Goal: Information Seeking & Learning: Learn about a topic

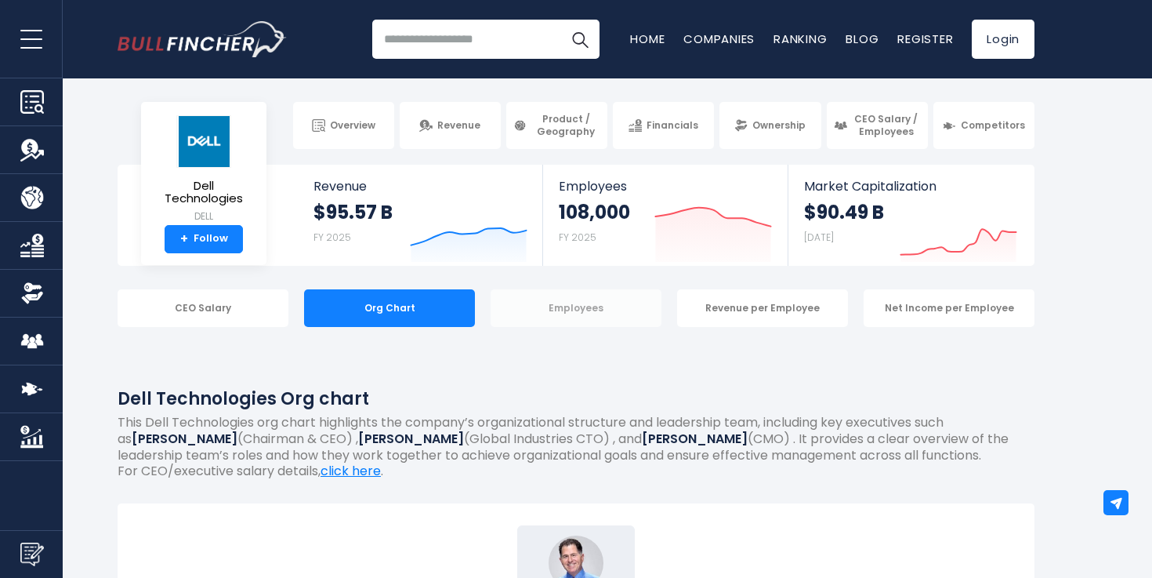
click at [579, 292] on div "Employees" at bounding box center [576, 308] width 171 height 38
click at [575, 303] on div "Employees" at bounding box center [576, 308] width 171 height 38
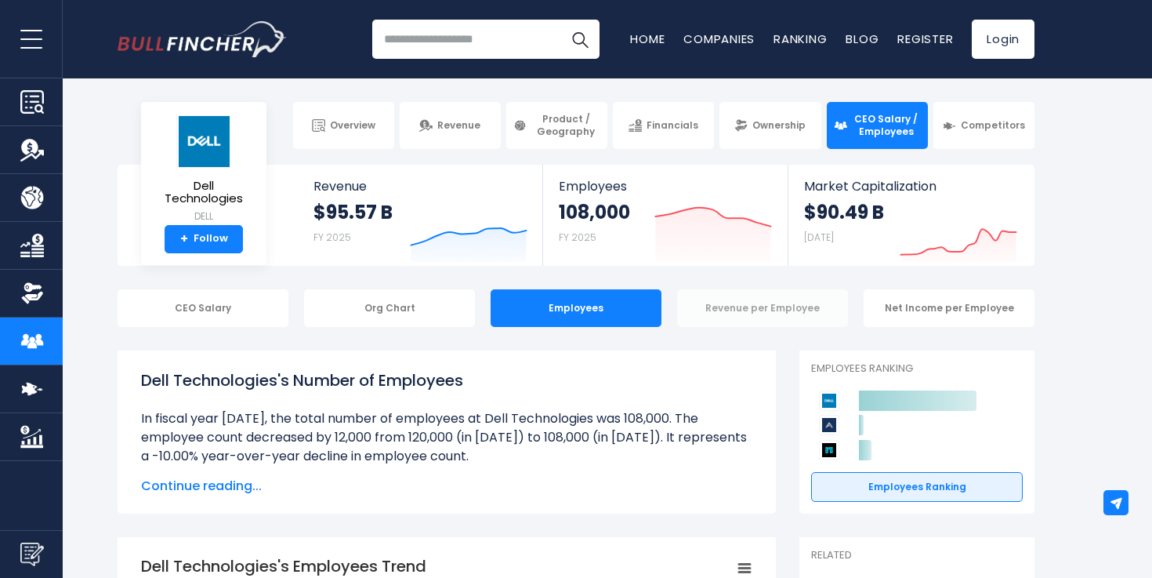
click at [764, 314] on div "Revenue per Employee" at bounding box center [762, 308] width 171 height 38
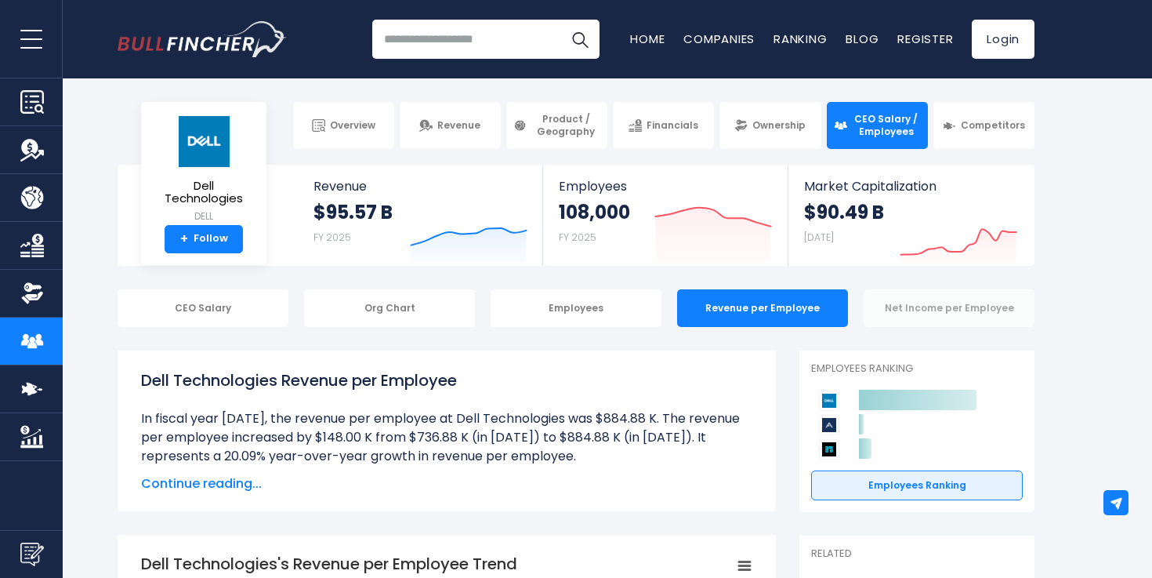
click at [918, 317] on div "Net Income per Employee" at bounding box center [949, 308] width 171 height 38
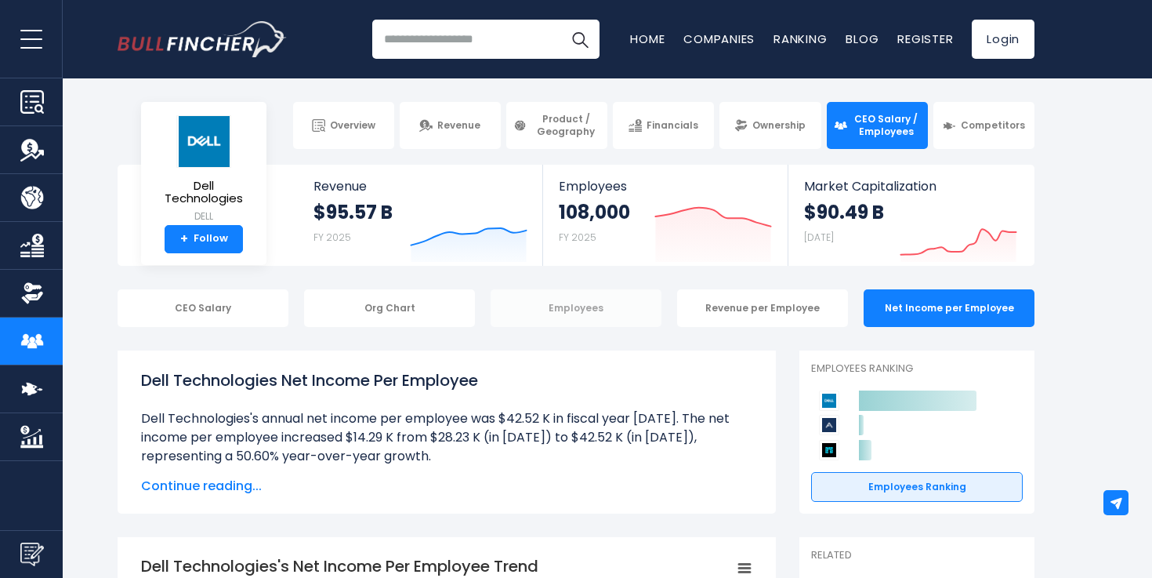
click at [587, 303] on div "Employees" at bounding box center [576, 308] width 171 height 38
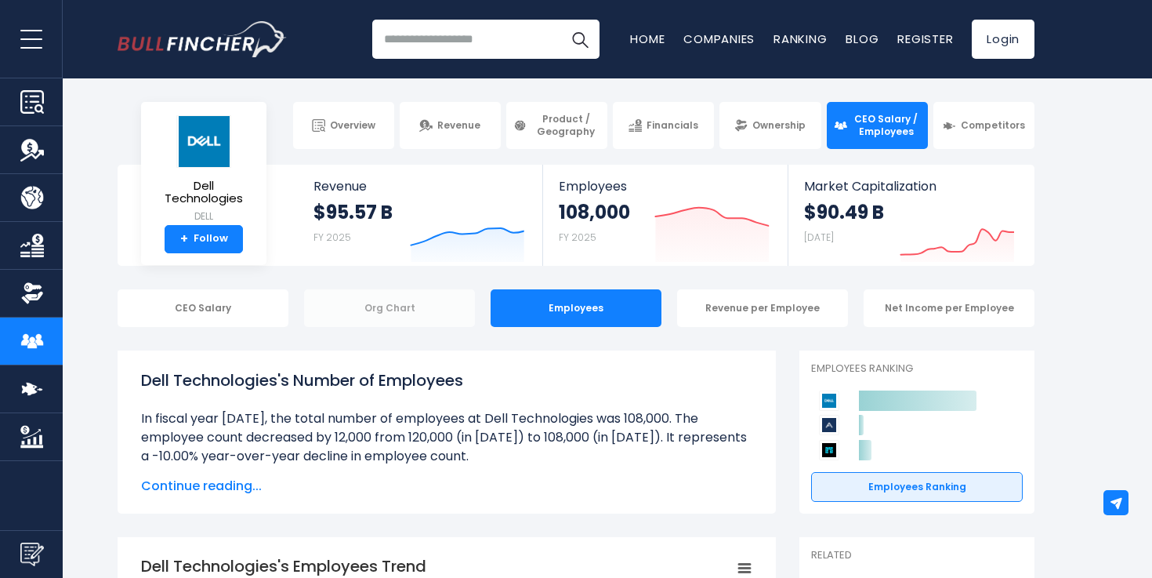
click at [416, 310] on div "Org Chart" at bounding box center [389, 308] width 171 height 38
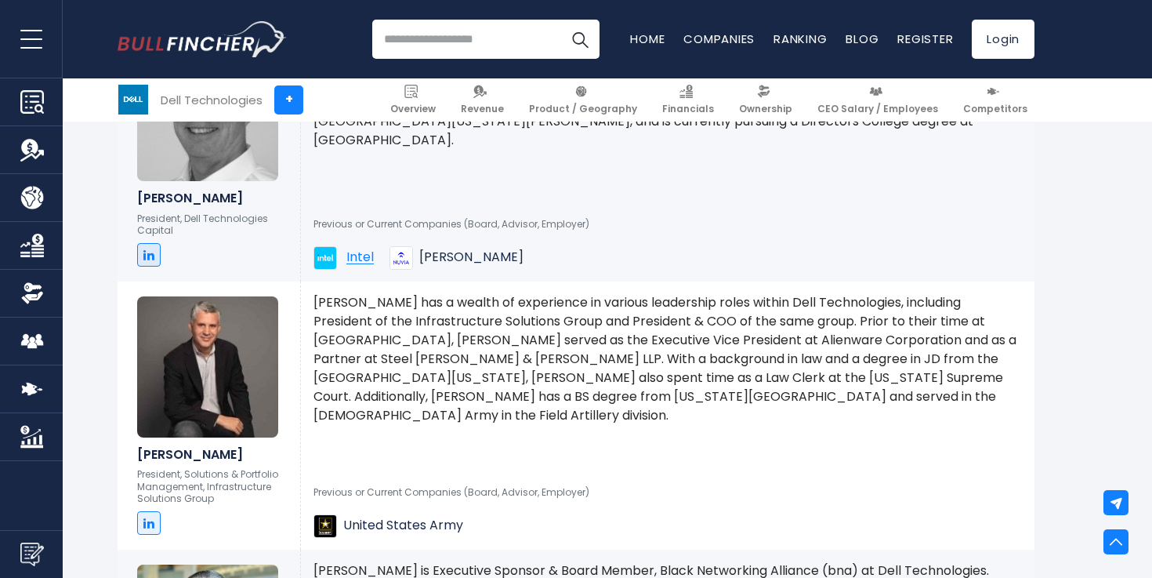
scroll to position [2542, 0]
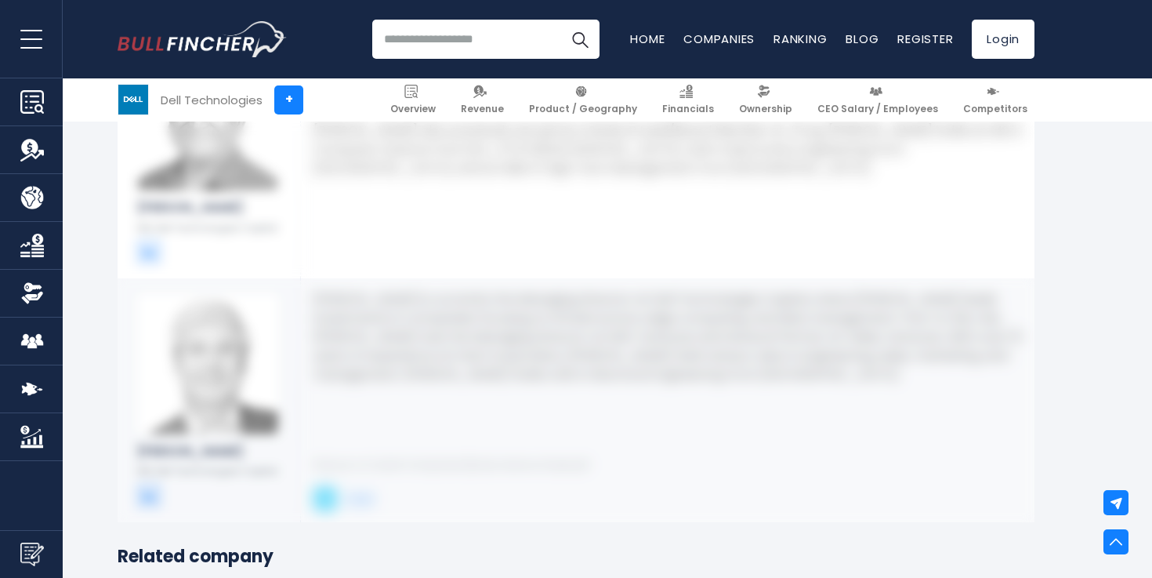
click at [581, 459] on div "Previous or Current Companies (Board, Advisor, Employer) Intel" at bounding box center [668, 476] width 709 height 67
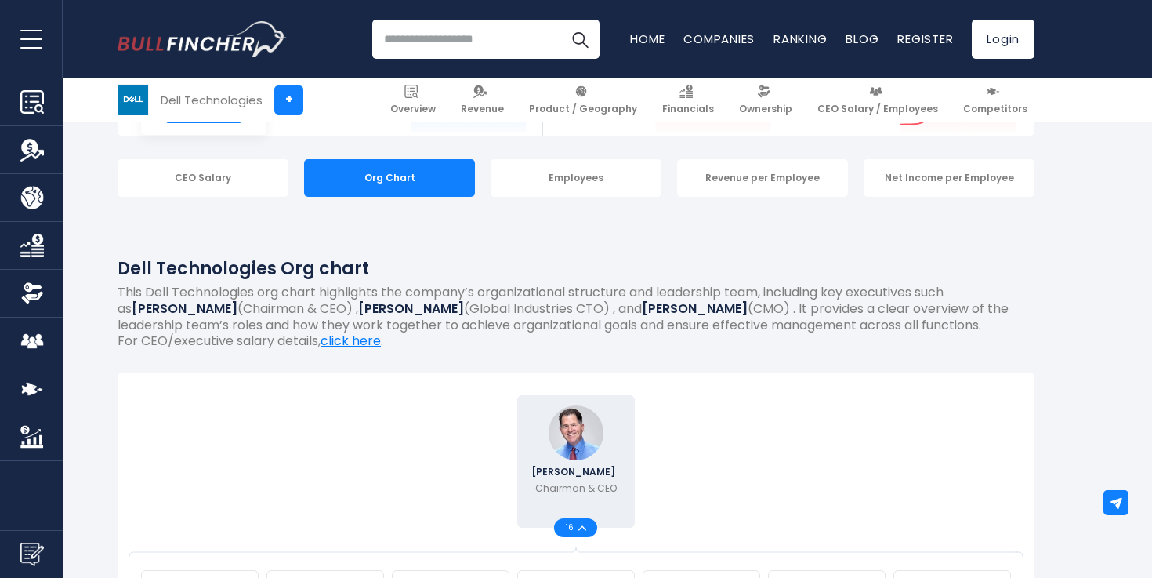
scroll to position [136, 0]
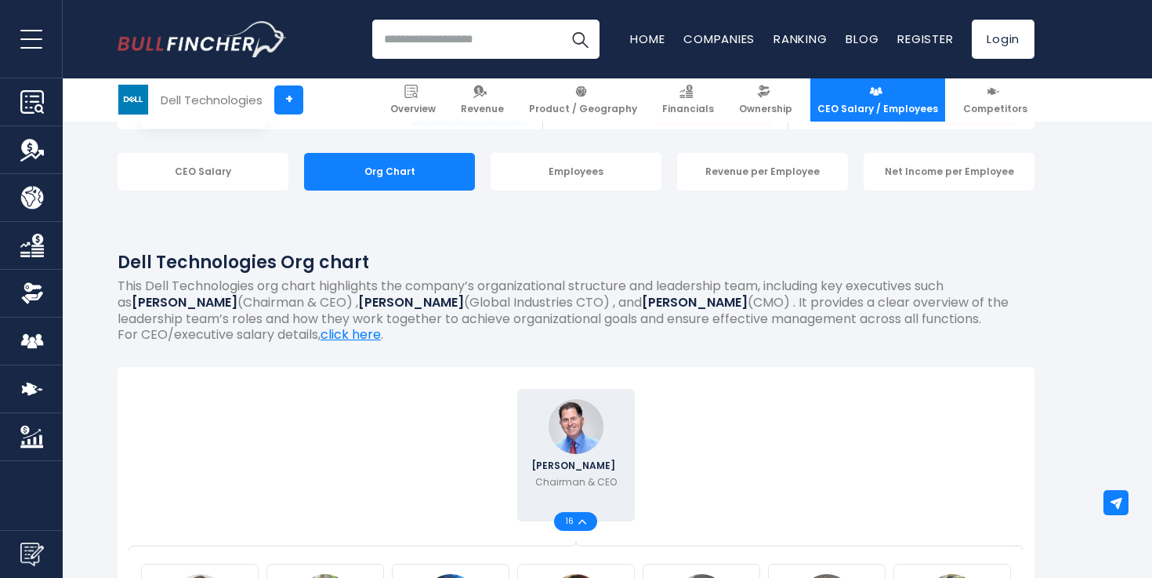
click at [908, 92] on link "CEO Salary / Employees" at bounding box center [877, 99] width 135 height 43
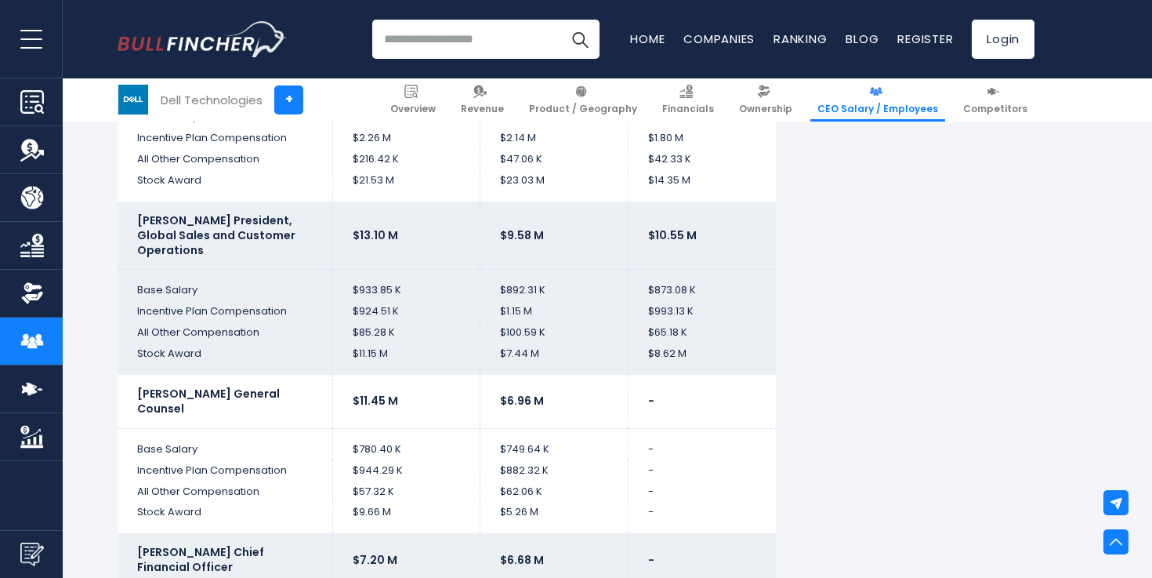
scroll to position [3358, 0]
